Goal: Information Seeking & Learning: Learn about a topic

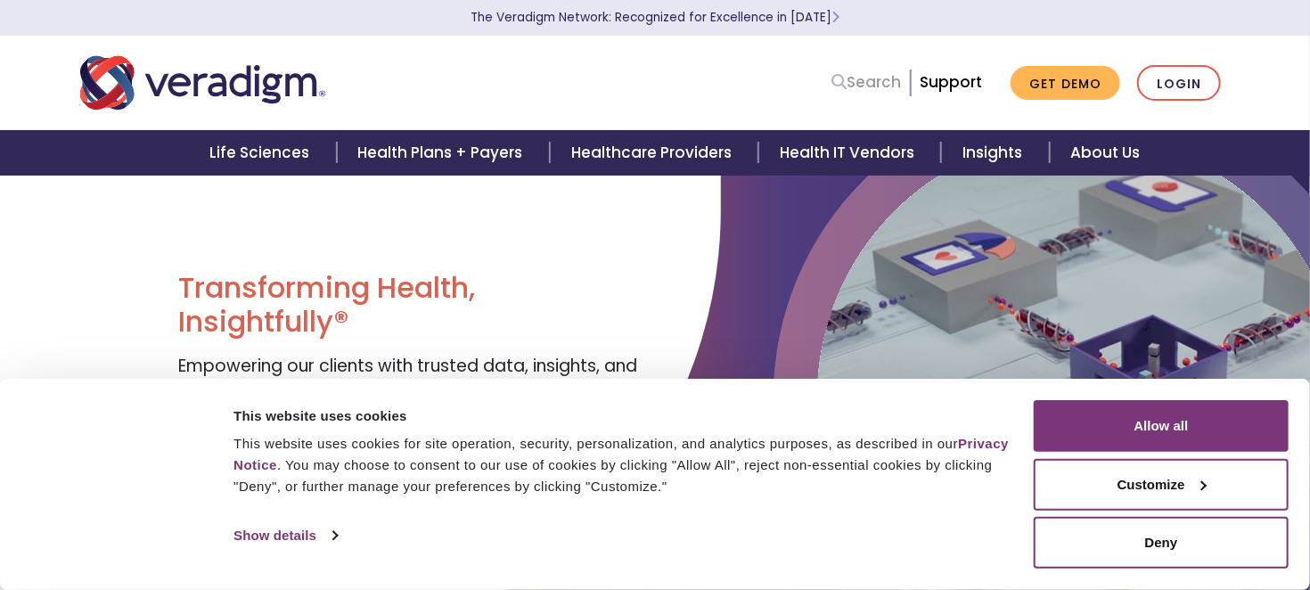
click at [881, 85] on link "Search" at bounding box center [867, 82] width 70 height 24
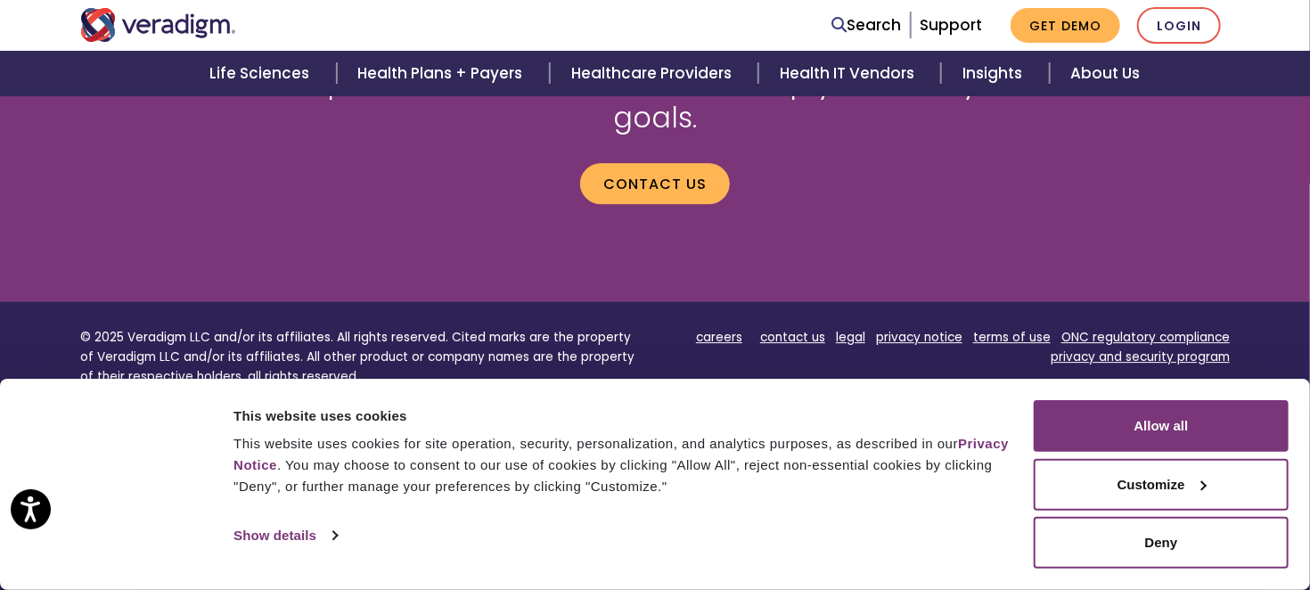
scroll to position [2593, 0]
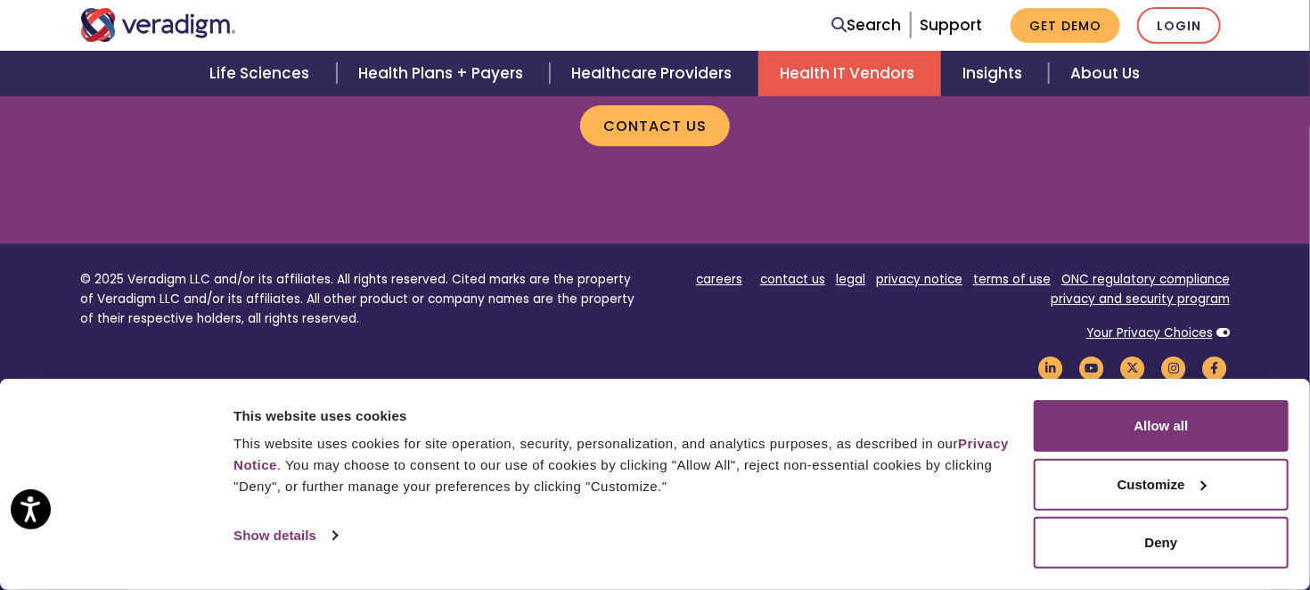
drag, startPoint x: 742, startPoint y: 127, endPoint x: 849, endPoint y: 67, distance: 123.7
click at [849, 67] on link "Health IT Vendors" at bounding box center [850, 73] width 183 height 45
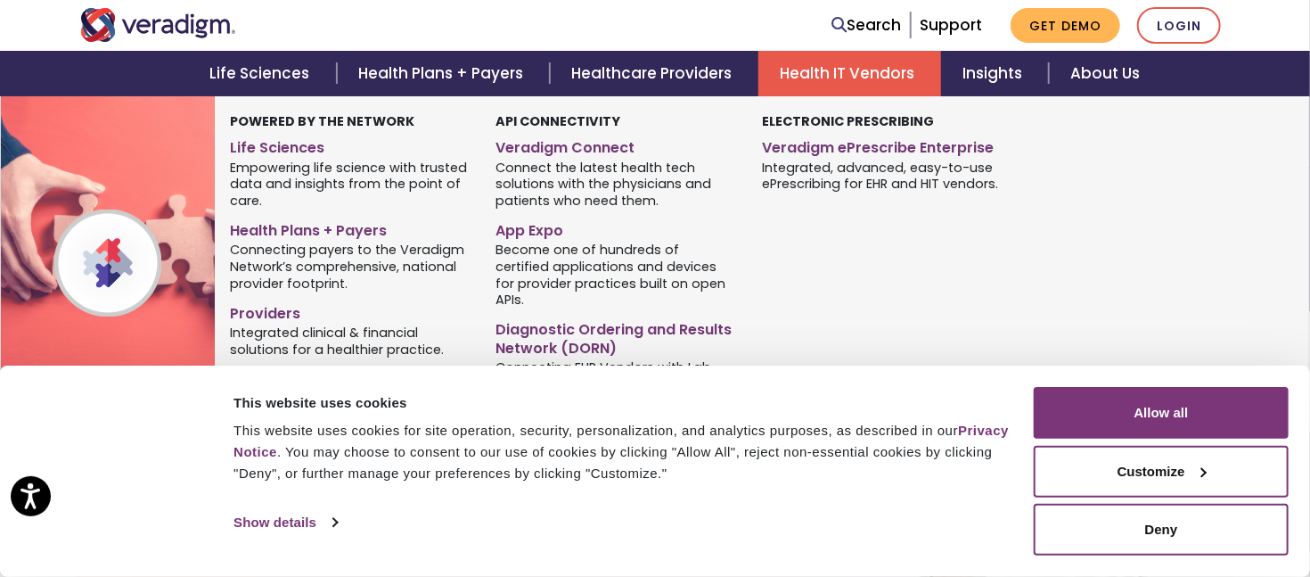
scroll to position [446, 0]
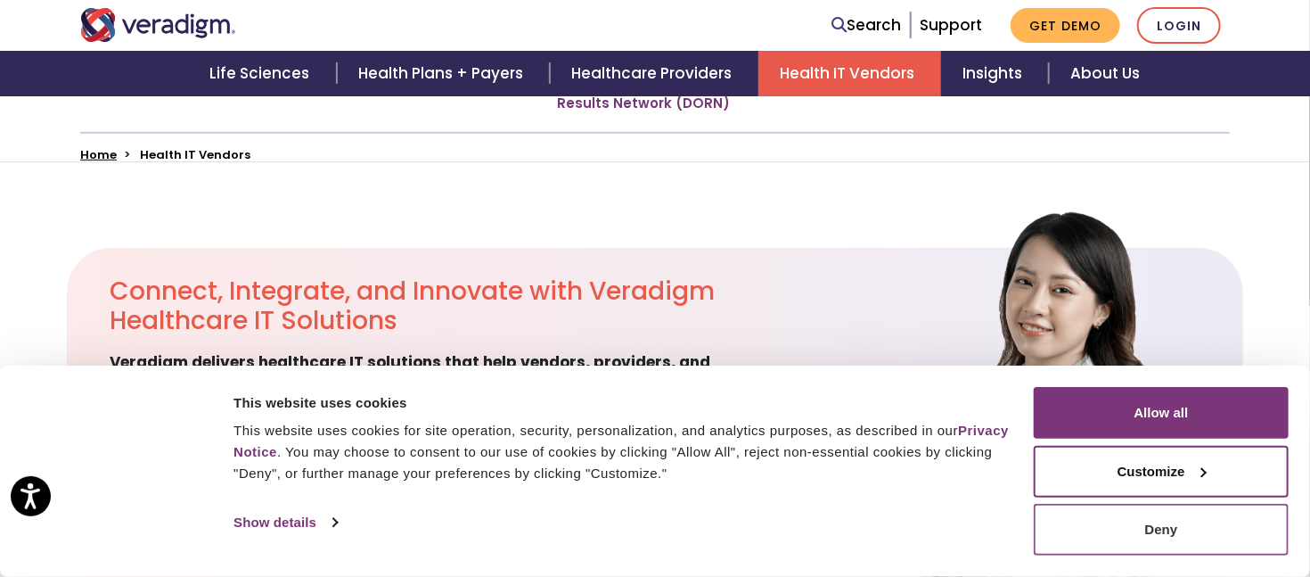
drag, startPoint x: 1148, startPoint y: 518, endPoint x: 1116, endPoint y: 512, distance: 32.7
click at [1148, 519] on button "Deny" at bounding box center [1161, 530] width 255 height 52
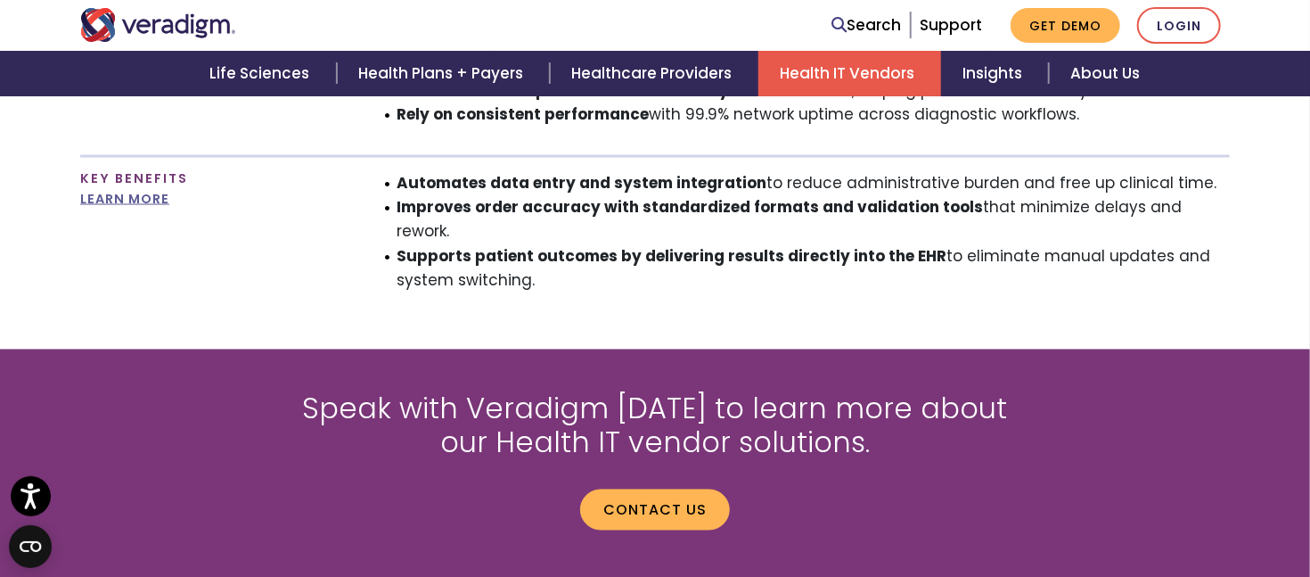
scroll to position [1783, 0]
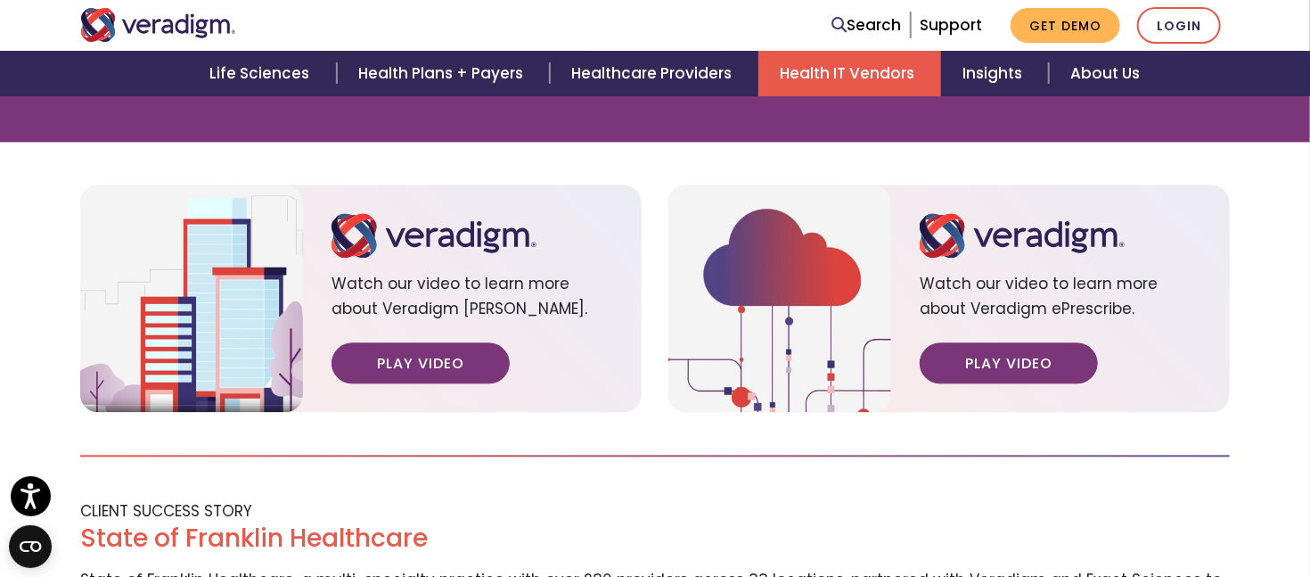
click at [20, 338] on section "Watch our video to learn more about Veradigm [PERSON_NAME]. Play Video Watch ou…" at bounding box center [655, 298] width 1310 height 227
click at [881, 499] on div "CLIENT SUCCESS STORY" at bounding box center [655, 511] width 1177 height 24
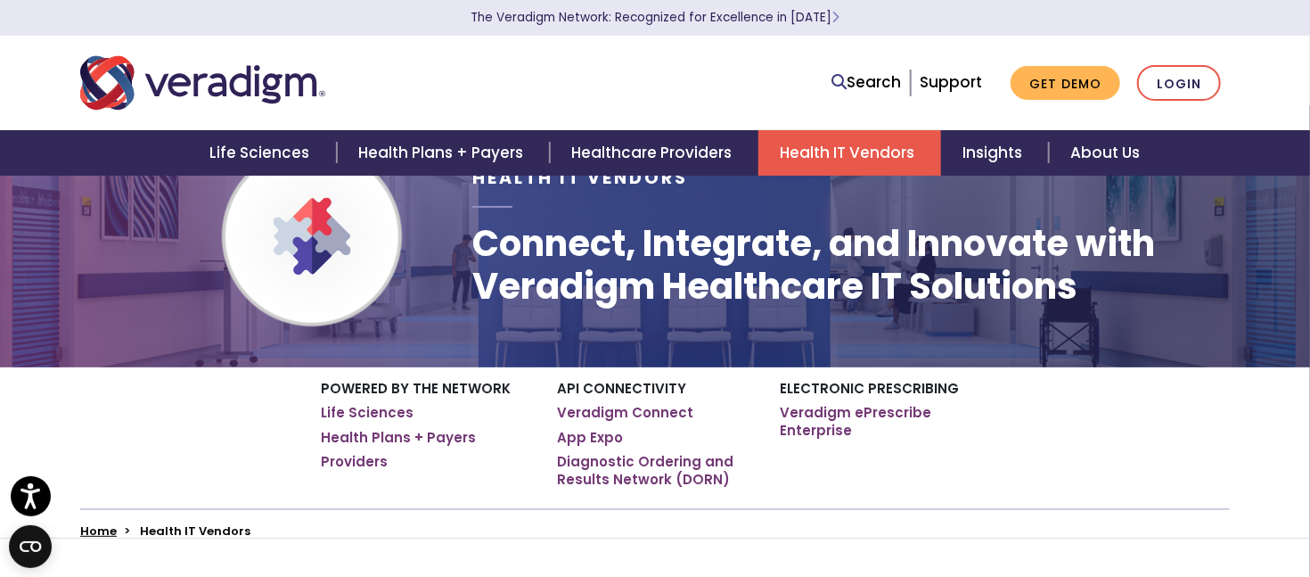
scroll to position [0, 0]
